Goal: Navigation & Orientation: Find specific page/section

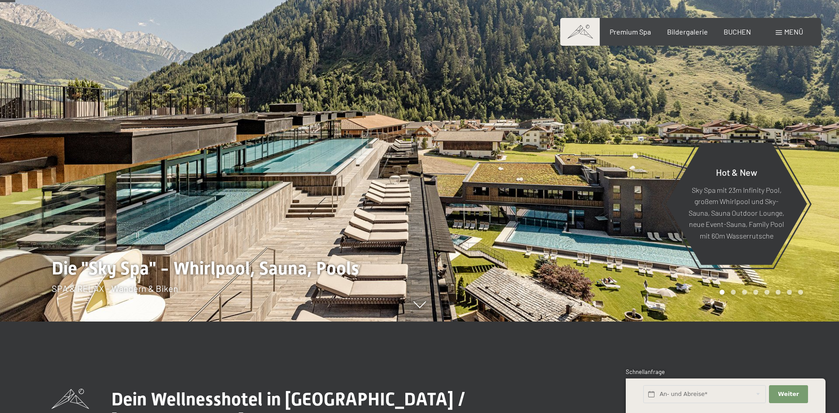
scroll to position [92, 0]
drag, startPoint x: 548, startPoint y: 216, endPoint x: 281, endPoint y: 210, distance: 266.2
click at [281, 322] on div at bounding box center [420, 322] width 736 height 0
drag, startPoint x: 284, startPoint y: 210, endPoint x: 377, endPoint y: 219, distance: 93.3
click at [380, 218] on div at bounding box center [210, 114] width 420 height 413
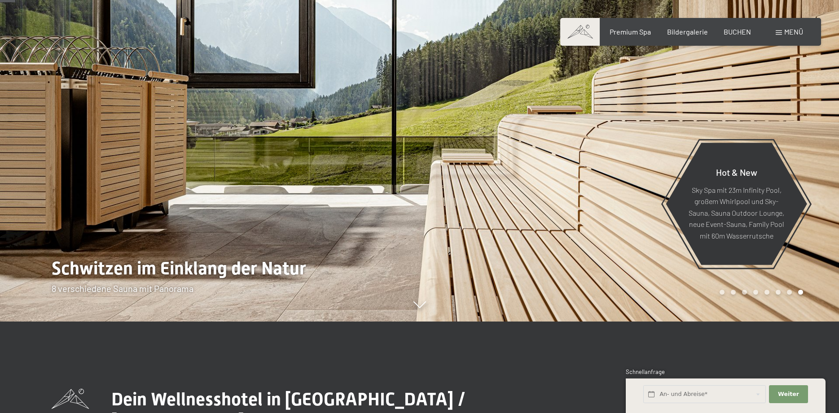
click at [126, 169] on div at bounding box center [210, 114] width 420 height 413
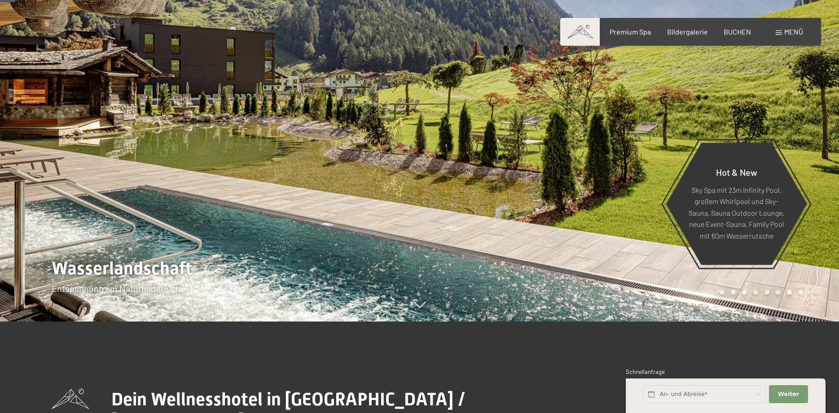
click at [61, 153] on div at bounding box center [210, 114] width 420 height 413
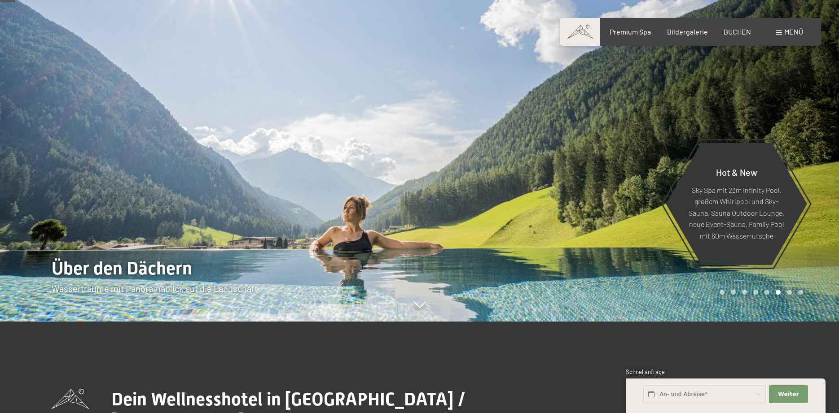
click at [75, 153] on div at bounding box center [210, 114] width 420 height 413
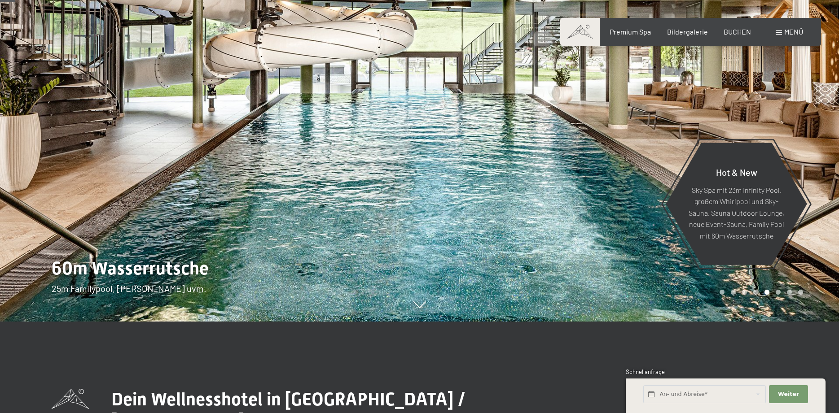
click at [67, 145] on div at bounding box center [210, 114] width 420 height 413
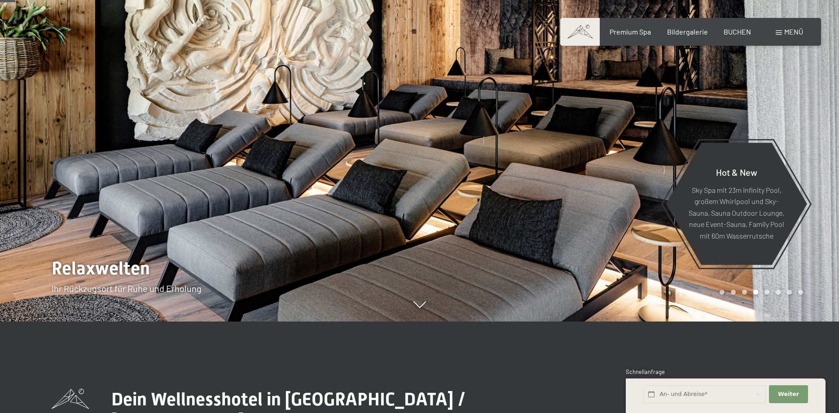
click at [49, 152] on div at bounding box center [210, 114] width 420 height 413
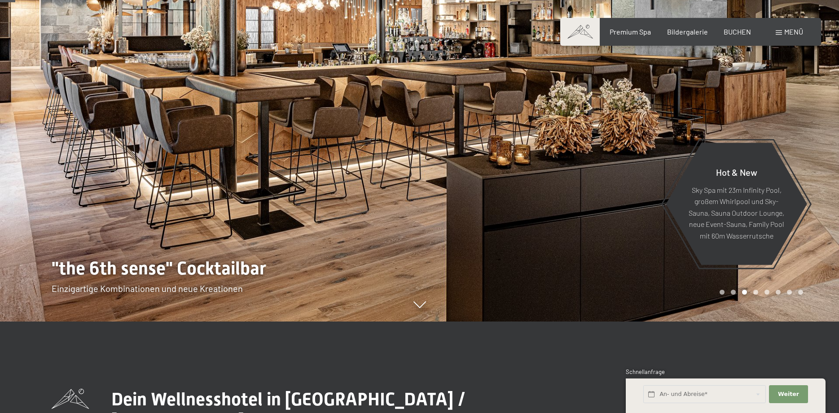
click at [44, 157] on div at bounding box center [210, 114] width 420 height 413
click at [789, 32] on span "Menü" at bounding box center [793, 31] width 19 height 9
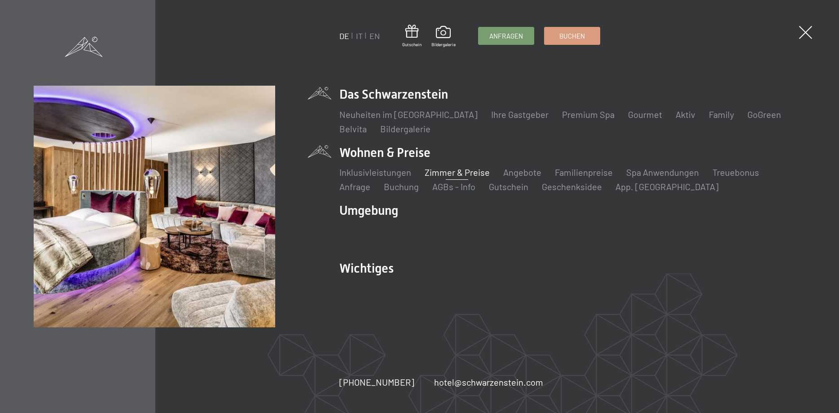
click at [444, 169] on link "Zimmer & Preise" at bounding box center [457, 172] width 65 height 11
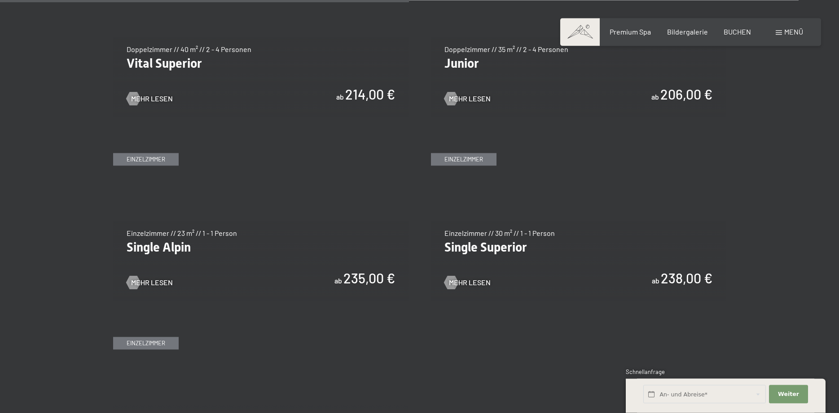
scroll to position [1373, 0]
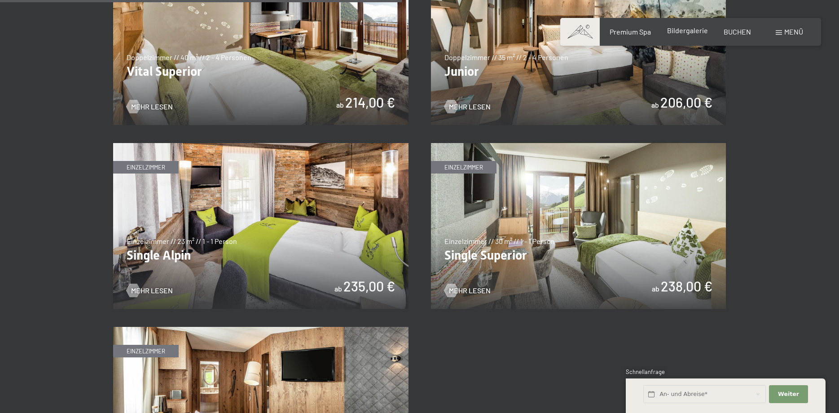
click at [682, 31] on span "Bildergalerie" at bounding box center [687, 30] width 41 height 9
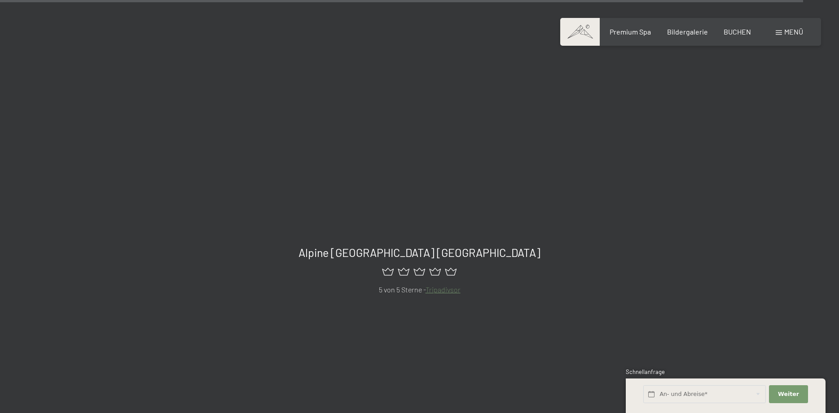
scroll to position [11034, 0]
